Goal: Transaction & Acquisition: Purchase product/service

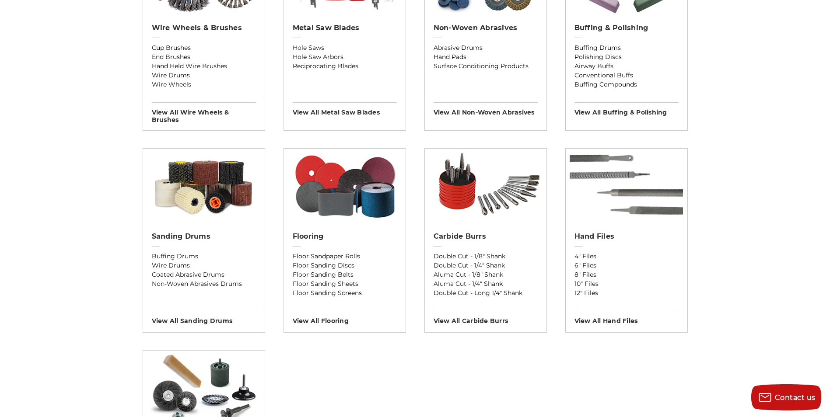
scroll to position [656, 0]
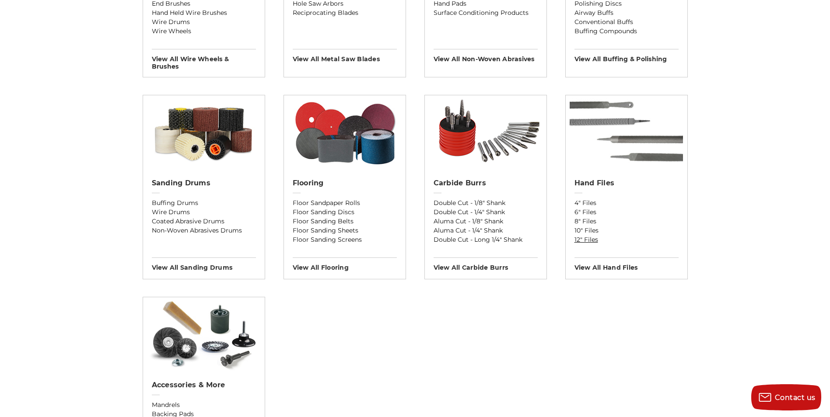
click at [581, 241] on link "12" Files" at bounding box center [626, 239] width 104 height 9
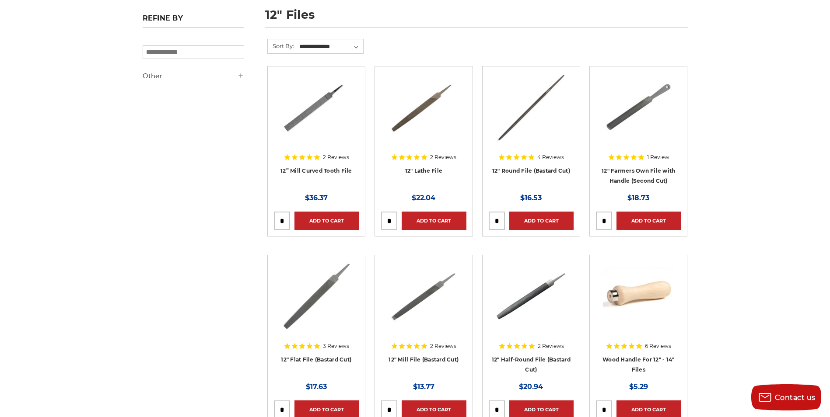
scroll to position [131, 0]
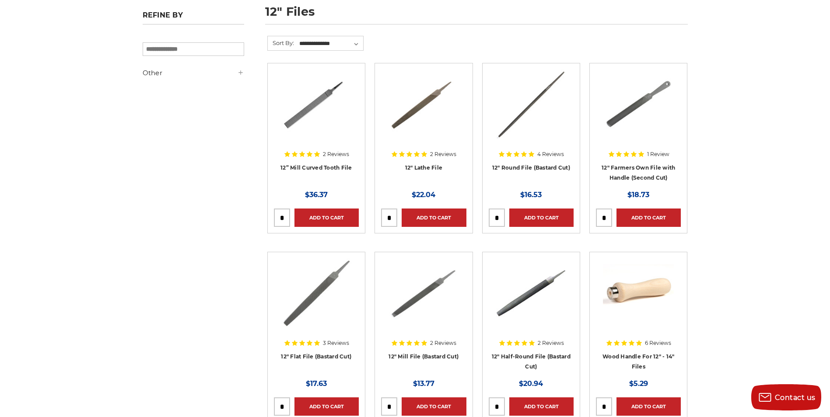
click at [344, 282] on img at bounding box center [316, 293] width 71 height 70
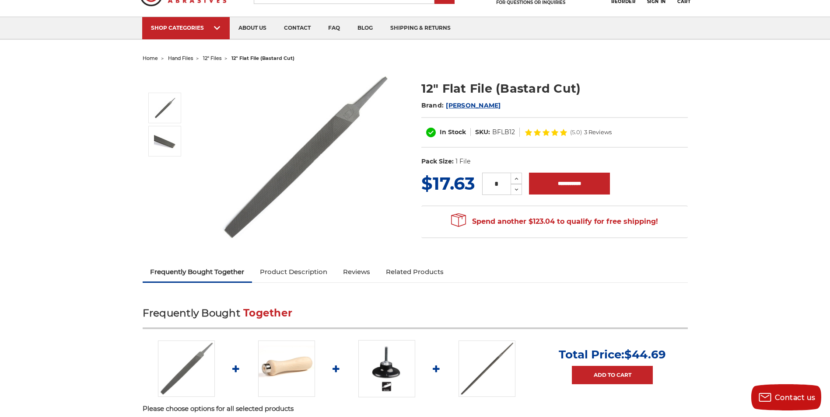
scroll to position [87, 0]
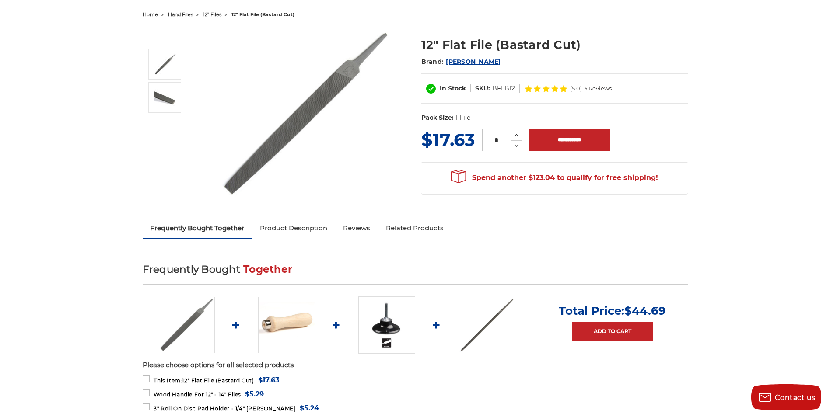
click at [297, 125] on img at bounding box center [304, 113] width 175 height 173
